Goal: Task Accomplishment & Management: Use online tool/utility

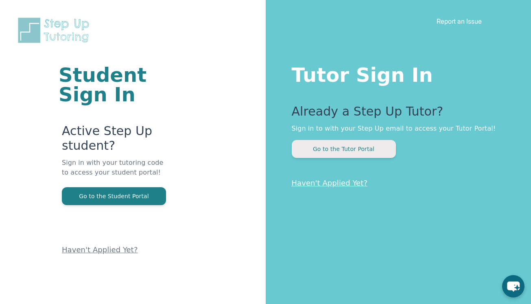
click at [347, 145] on button "Go to the Tutor Portal" at bounding box center [344, 149] width 104 height 18
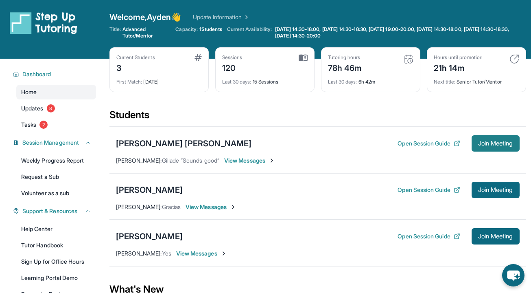
click at [496, 143] on span "Join Meeting" at bounding box center [495, 143] width 35 height 5
click at [493, 144] on span "Join Meeting" at bounding box center [495, 143] width 35 height 5
click at [479, 147] on button "Join Meeting" at bounding box center [496, 143] width 48 height 16
click at [485, 152] on div "[PERSON_NAME] [PERSON_NAME] Open Session Guide Join Meeting [PERSON_NAME] : Gil…" at bounding box center [318, 150] width 417 height 46
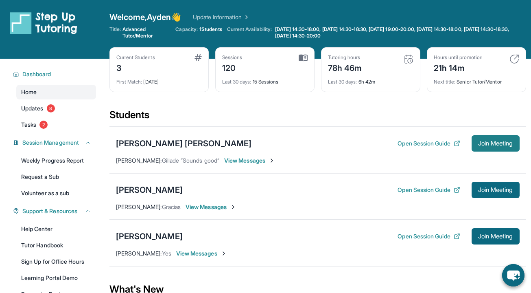
click at [485, 142] on span "Join Meeting" at bounding box center [495, 143] width 35 height 5
click at [485, 141] on span "Join Meeting" at bounding box center [495, 143] width 35 height 5
click at [488, 141] on span "Join Meeting" at bounding box center [495, 143] width 35 height 5
